Goal: Information Seeking & Learning: Learn about a topic

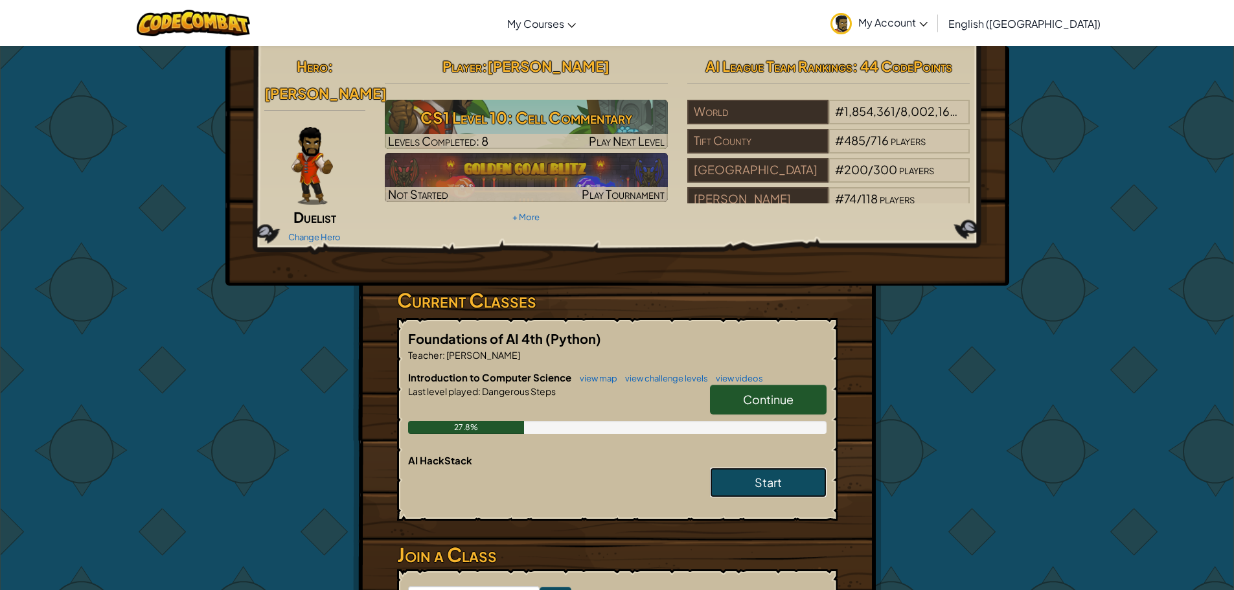
click at [774, 475] on span "Start" at bounding box center [768, 482] width 27 height 15
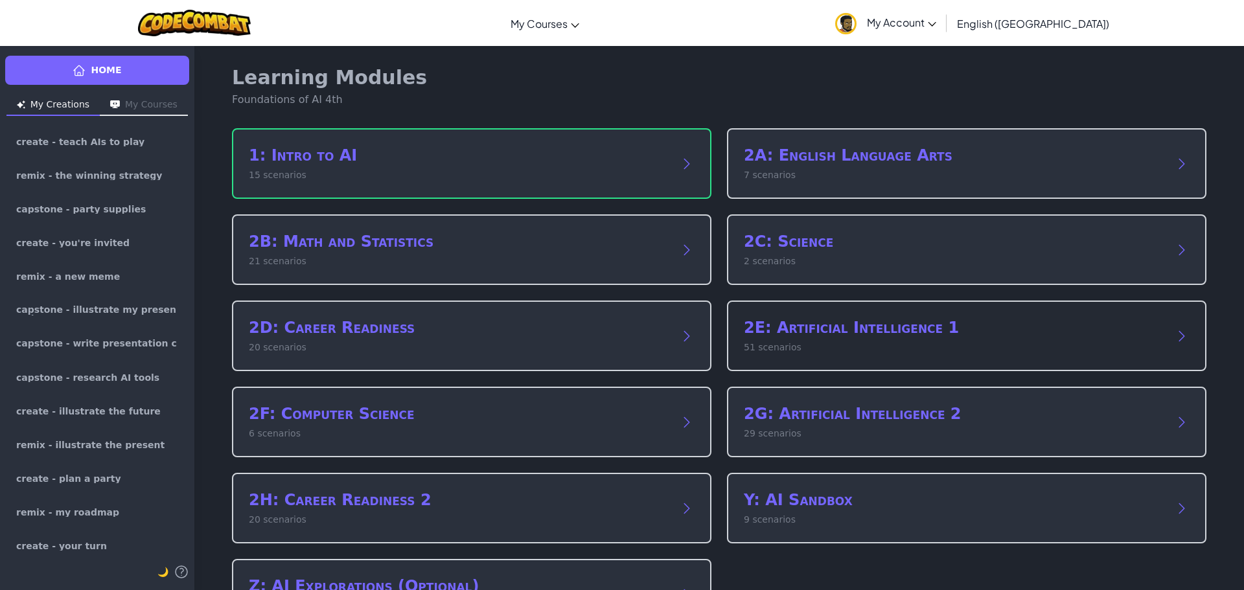
click at [780, 342] on p "51 scenarios" at bounding box center [954, 348] width 420 height 14
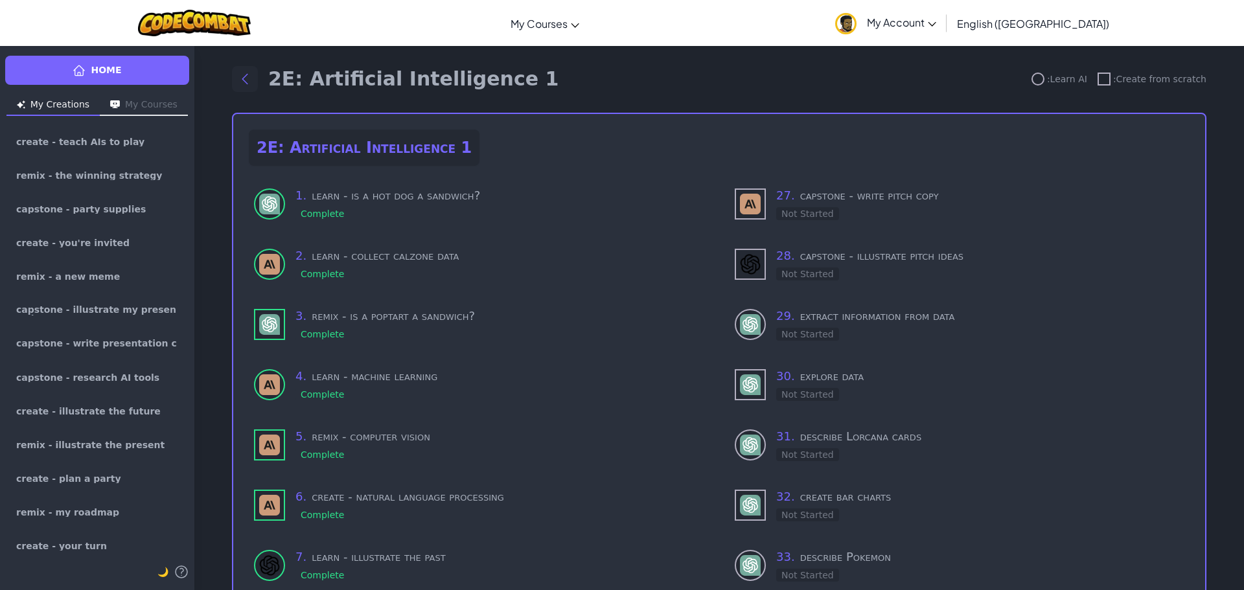
click at [249, 74] on button "Back to modules" at bounding box center [245, 79] width 26 height 26
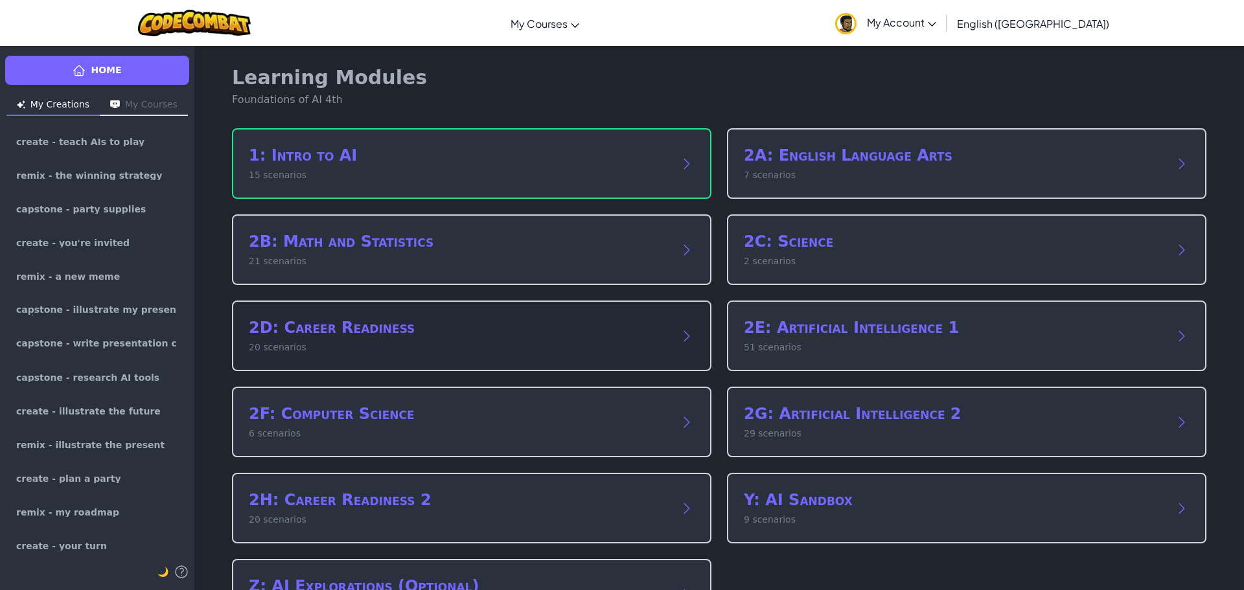
click at [472, 334] on h2 "2D: Career Readiness" at bounding box center [459, 327] width 420 height 21
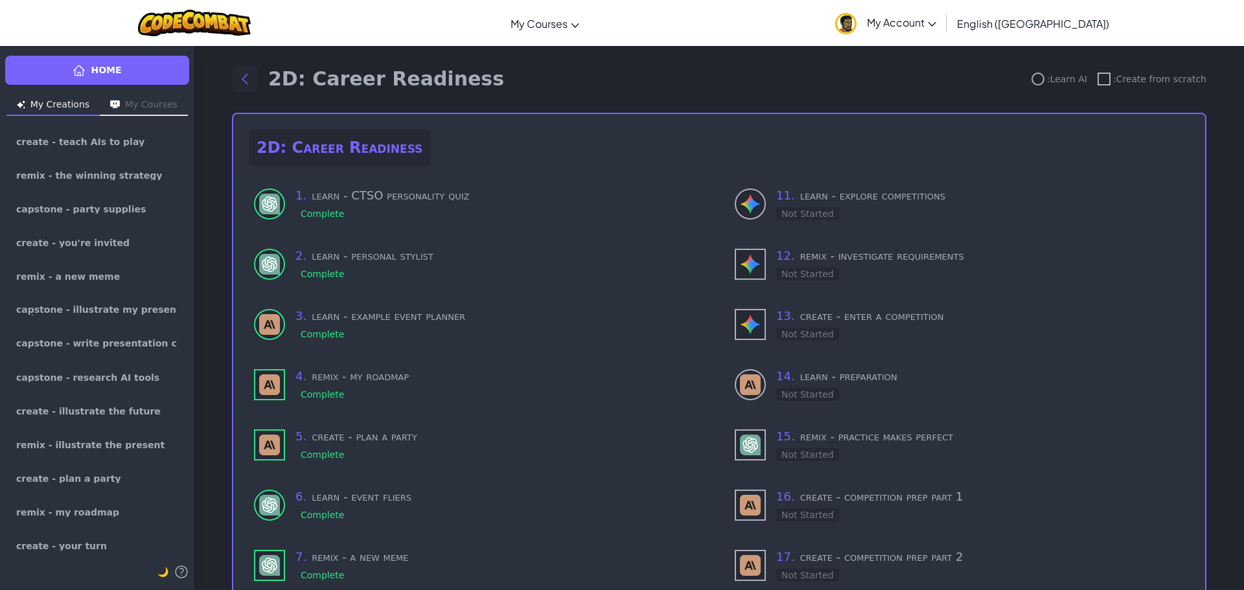
click at [249, 84] on button "Back to modules" at bounding box center [245, 79] width 26 height 26
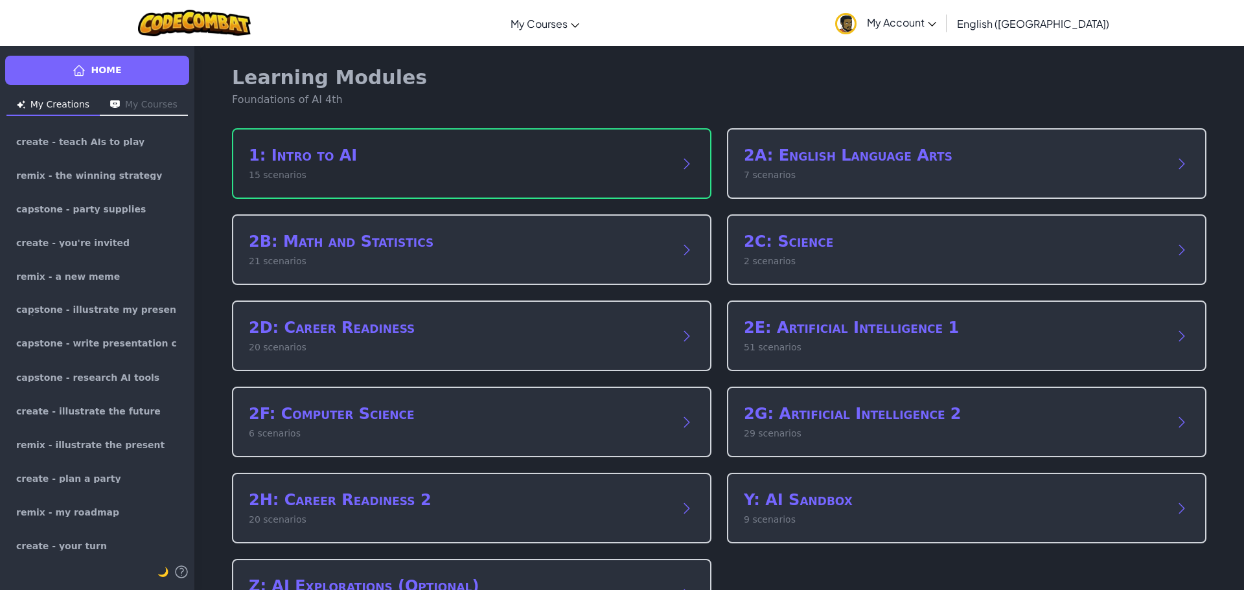
click at [363, 152] on h2 "1: Intro to AI" at bounding box center [459, 155] width 420 height 21
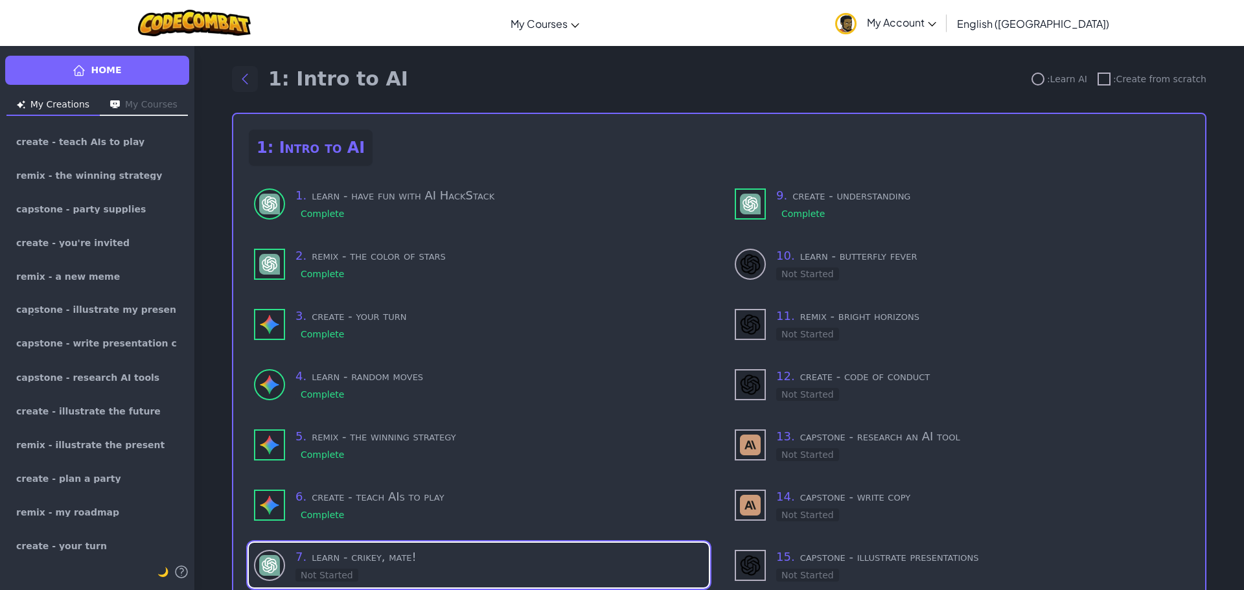
click at [247, 84] on icon "Back to modules" at bounding box center [245, 79] width 16 height 16
